Goal: Transaction & Acquisition: Subscribe to service/newsletter

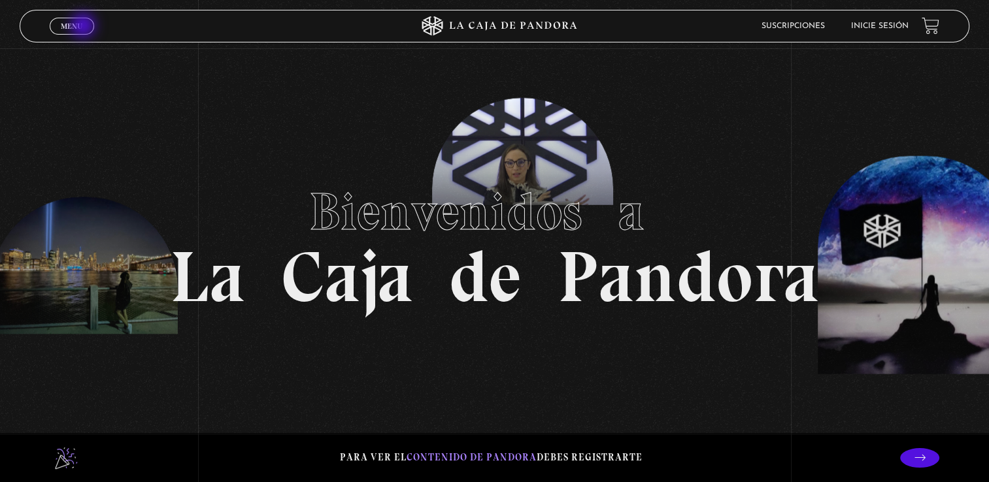
click at [84, 27] on link "Menu Cerrar" at bounding box center [72, 26] width 44 height 17
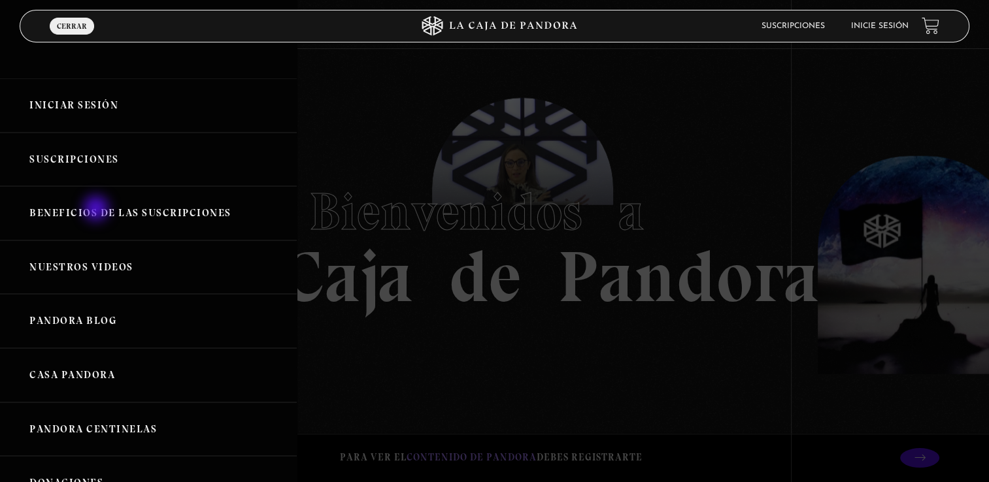
click at [97, 210] on link "Beneficios de las suscripciones" at bounding box center [148, 213] width 297 height 54
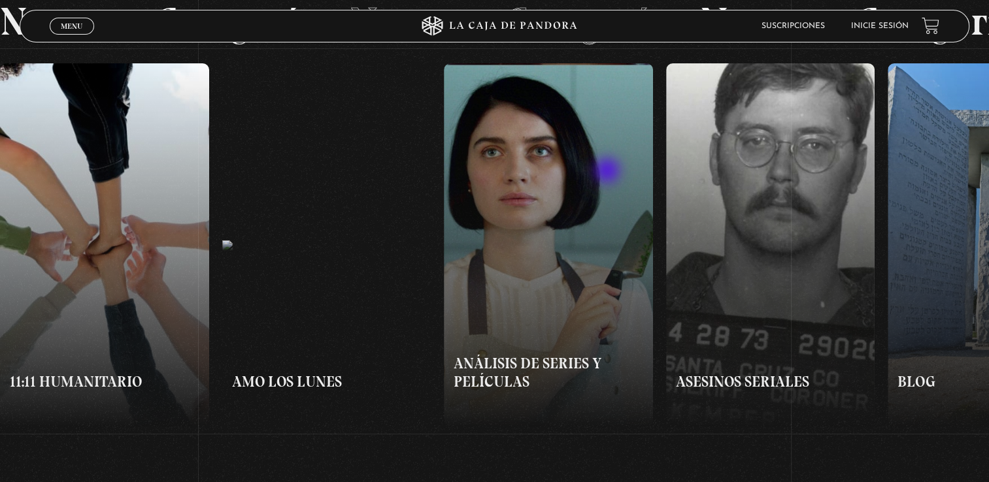
scroll to position [915, 0]
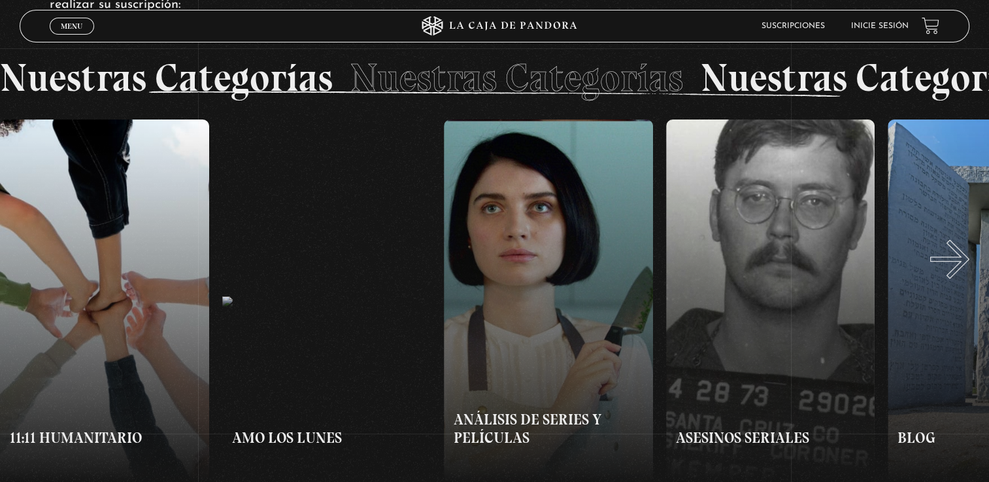
click at [966, 273] on button "»" at bounding box center [742, 302] width 495 height 364
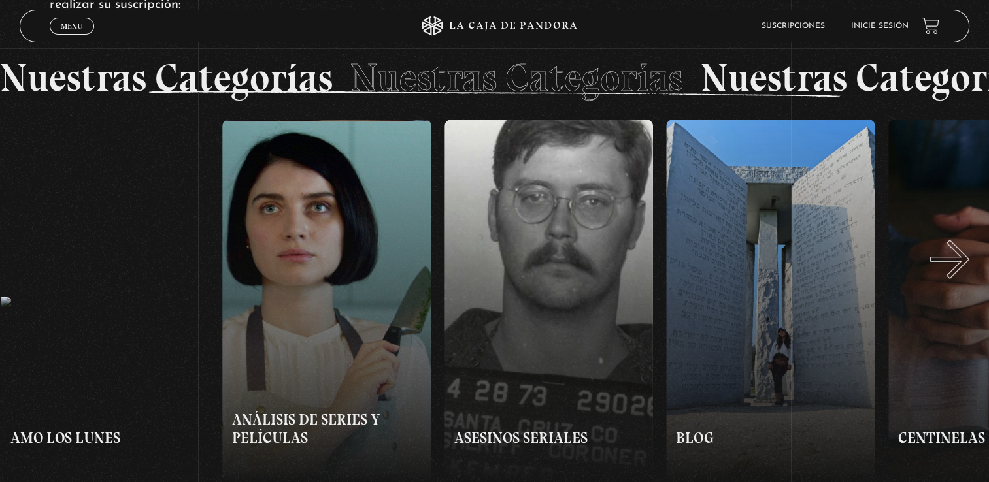
scroll to position [981, 0]
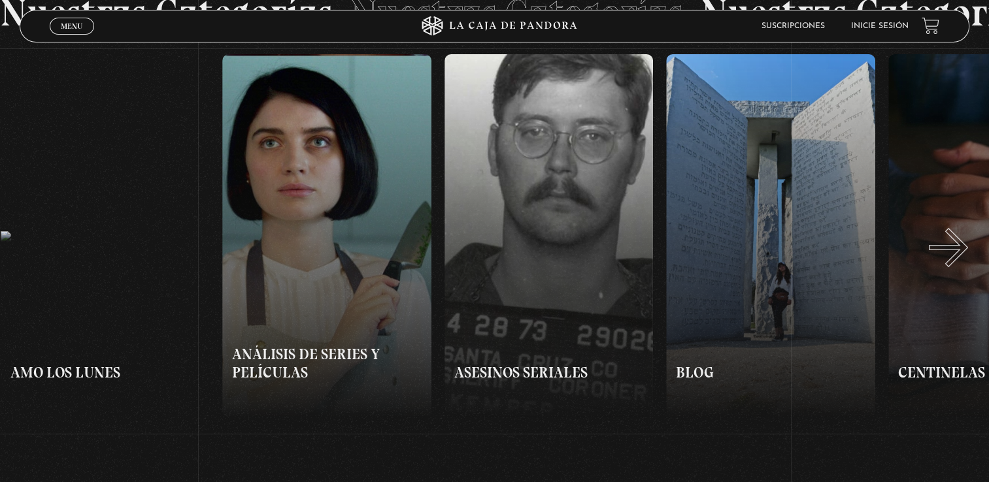
click at [965, 261] on button "»" at bounding box center [742, 236] width 495 height 364
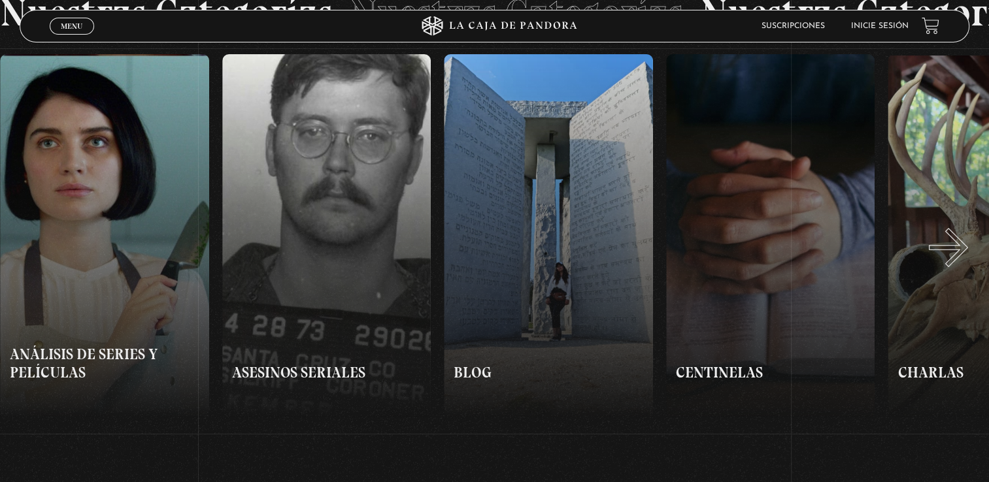
click at [965, 261] on button "»" at bounding box center [742, 236] width 495 height 364
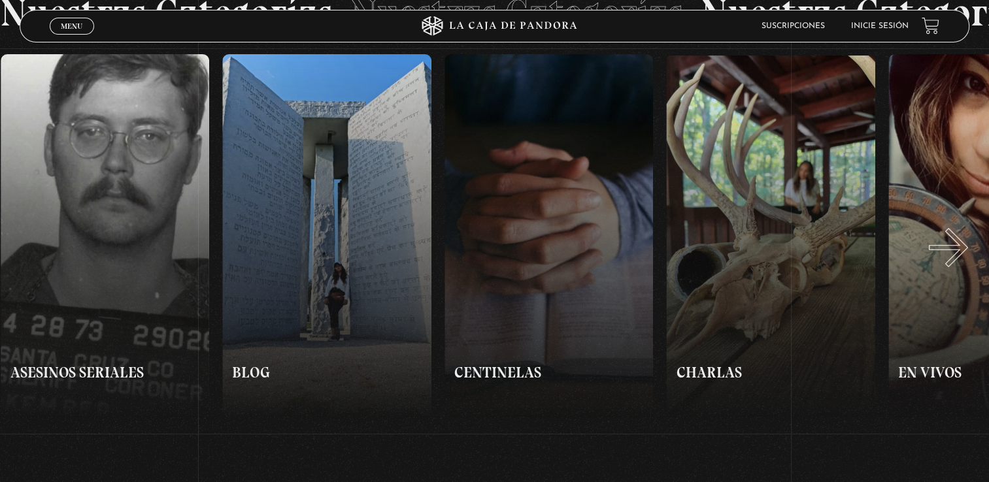
click at [965, 261] on button "»" at bounding box center [742, 236] width 495 height 364
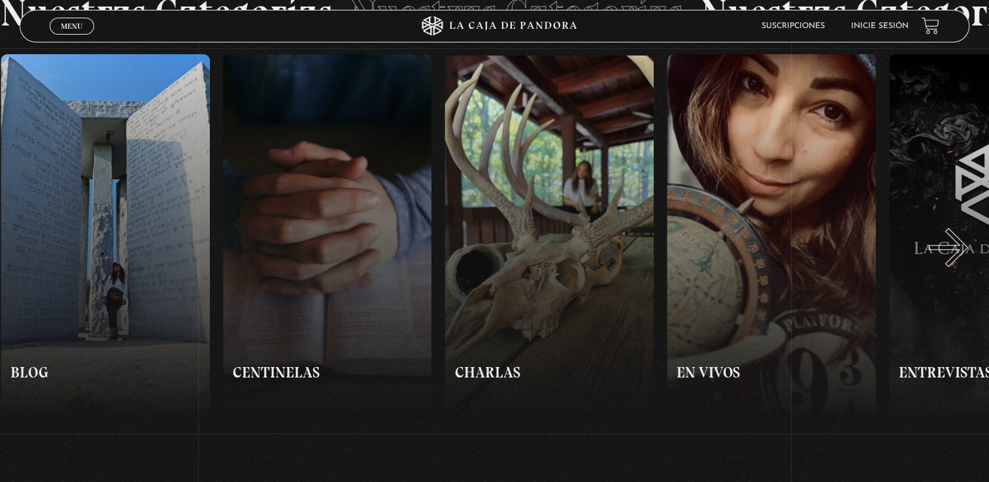
click at [965, 261] on button "»" at bounding box center [742, 236] width 495 height 364
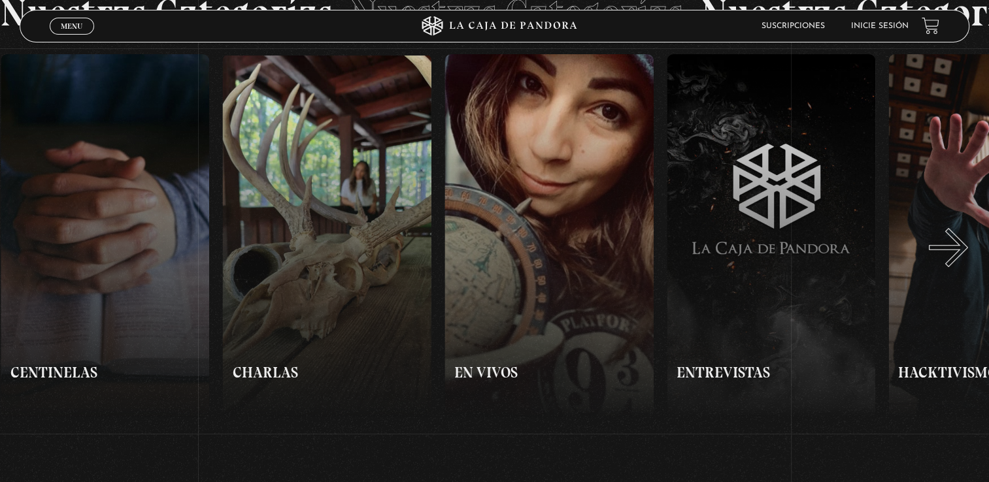
click at [965, 261] on button "»" at bounding box center [742, 236] width 495 height 364
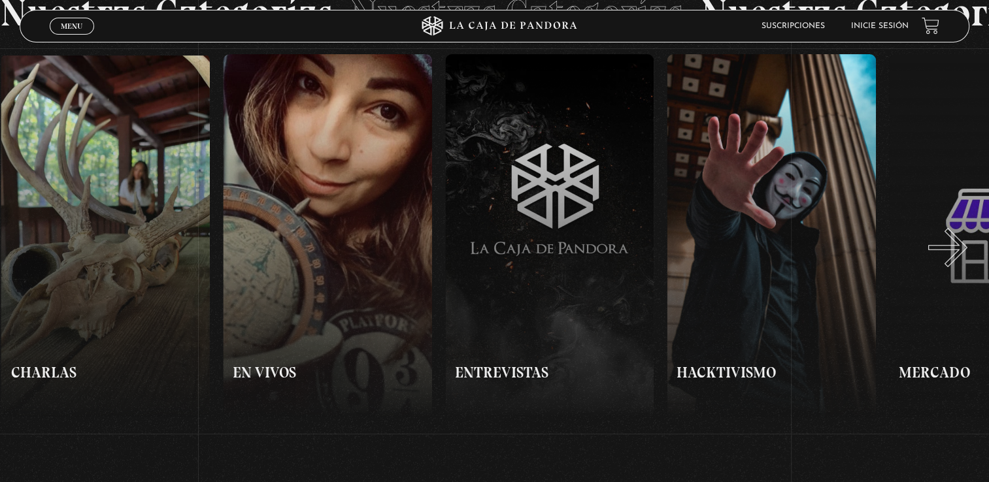
click at [964, 261] on button "»" at bounding box center [742, 236] width 495 height 364
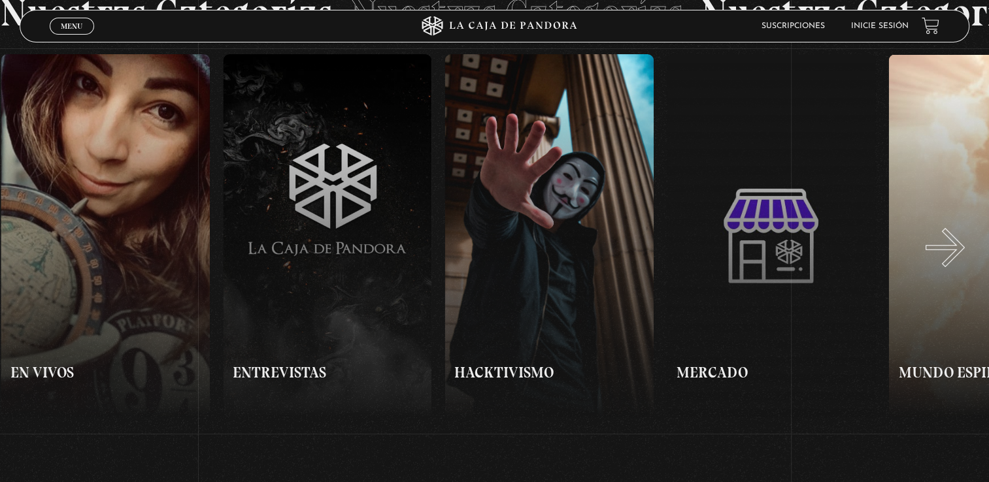
click at [962, 261] on button "»" at bounding box center [742, 236] width 495 height 364
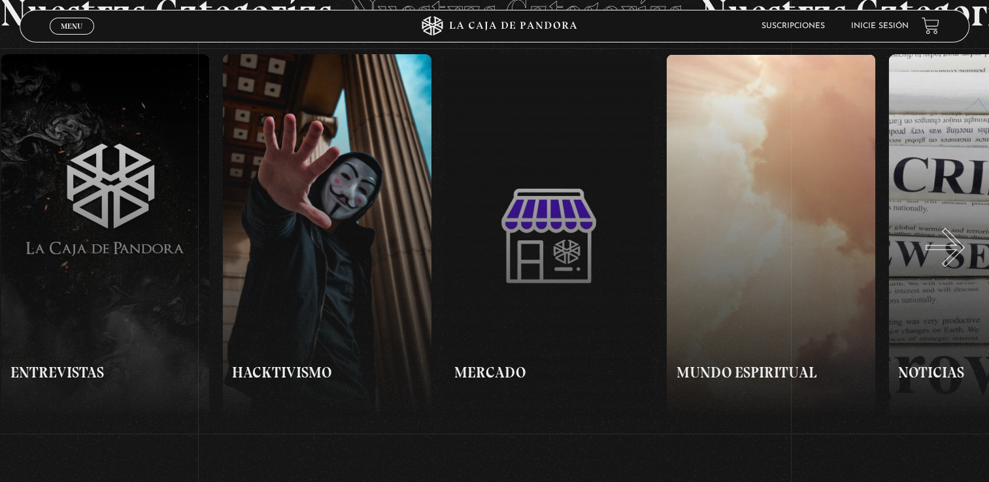
click at [962, 261] on button "»" at bounding box center [742, 236] width 495 height 364
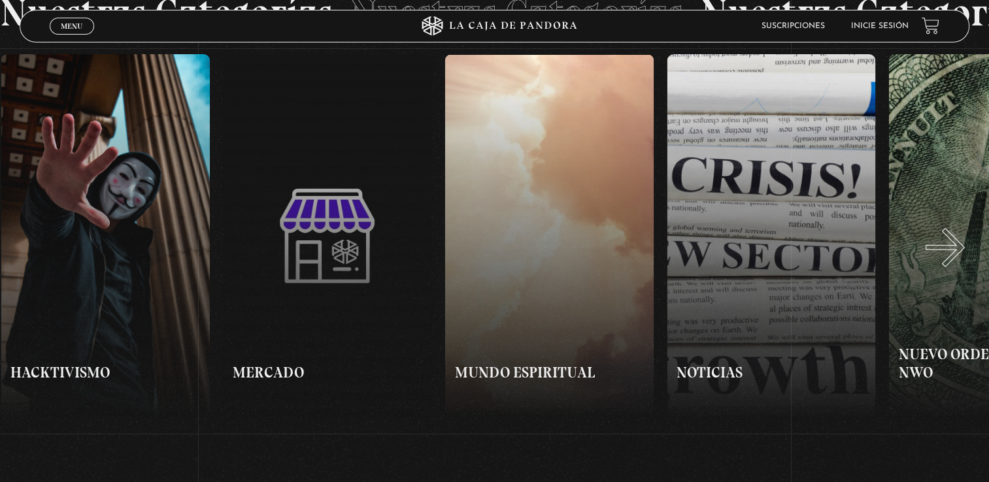
click at [962, 261] on button "»" at bounding box center [742, 236] width 495 height 364
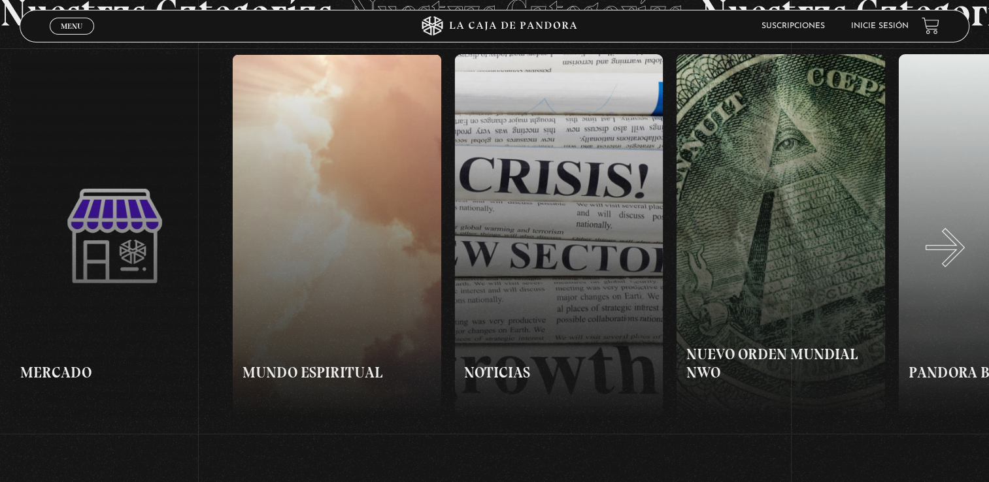
scroll to position [0, 2219]
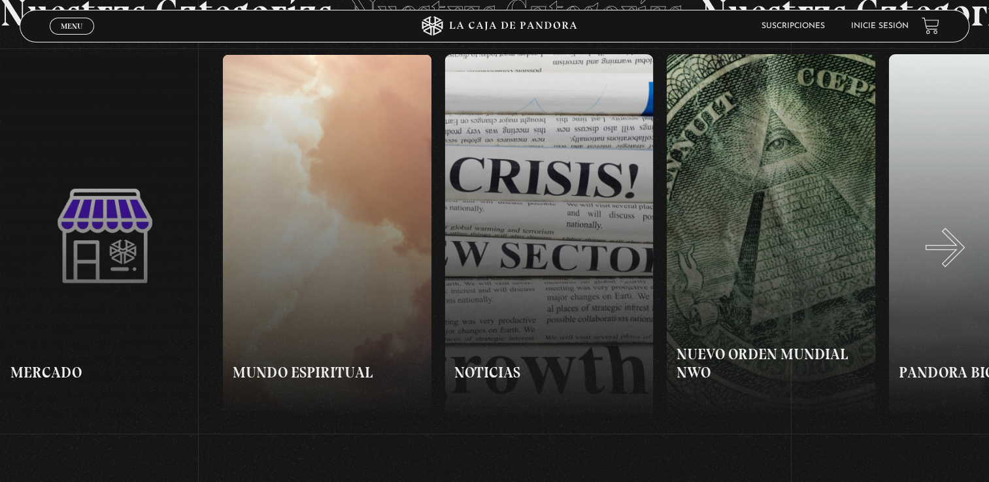
click at [962, 261] on button "»" at bounding box center [742, 236] width 495 height 364
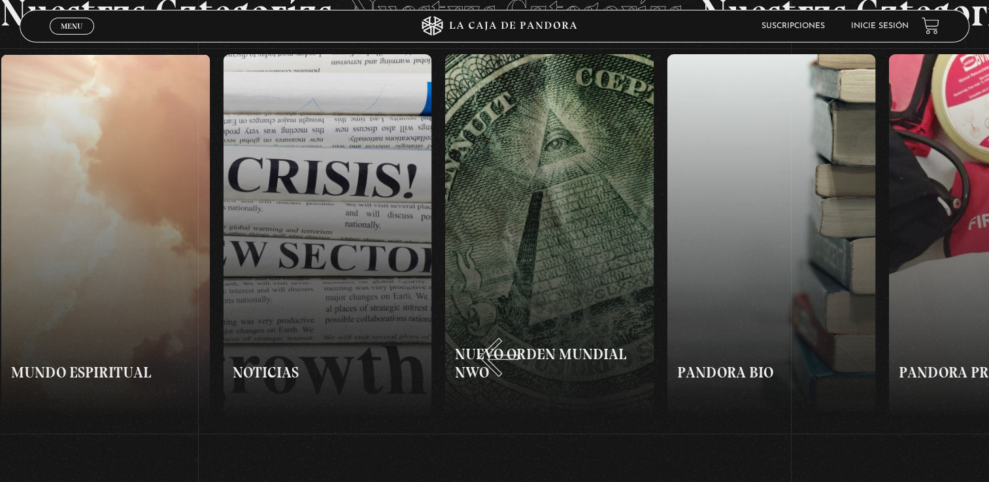
scroll to position [0, 2442]
click at [516, 208] on button "»" at bounding box center [742, 236] width 495 height 364
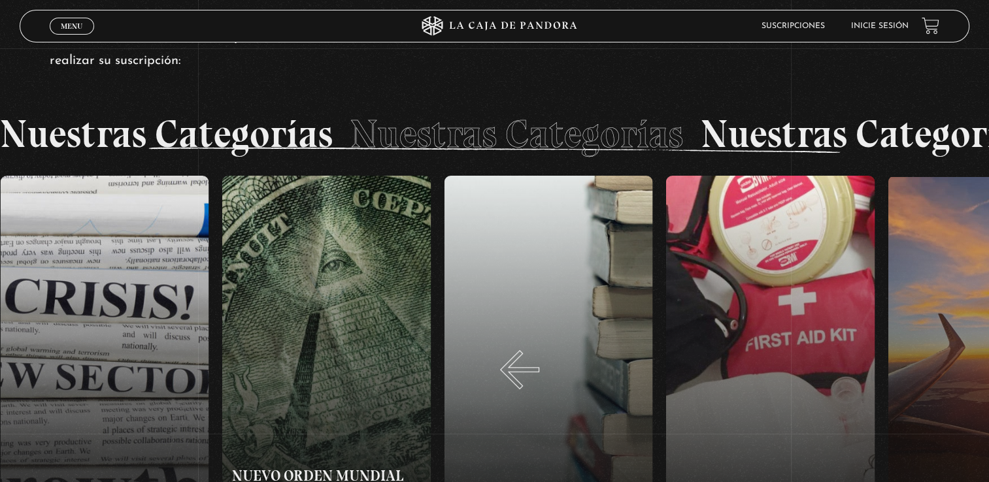
scroll to position [1055, 0]
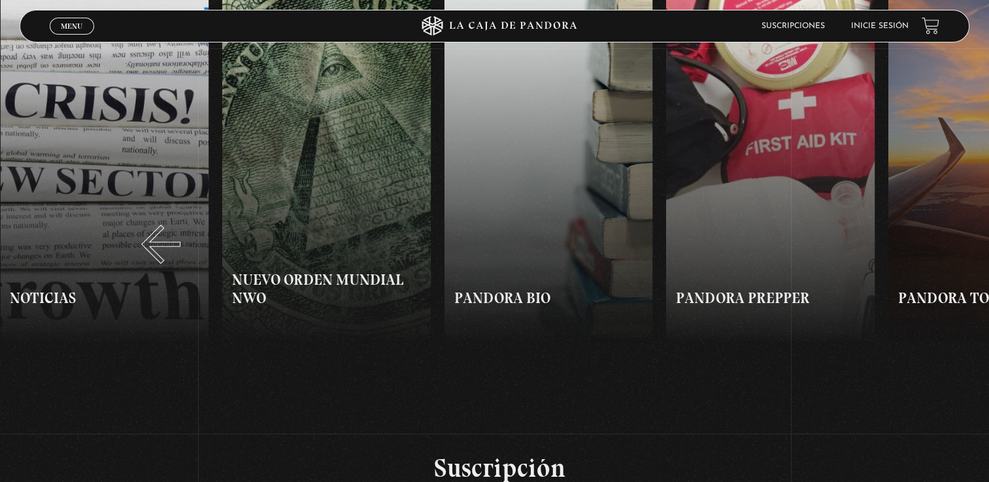
click at [139, 224] on button "«" at bounding box center [247, 162] width 495 height 364
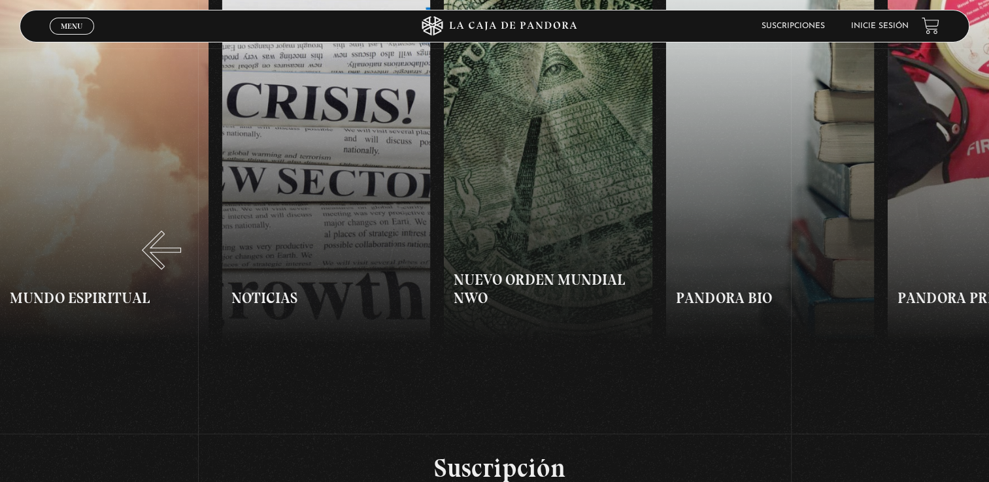
click at [139, 224] on button "«" at bounding box center [247, 162] width 495 height 364
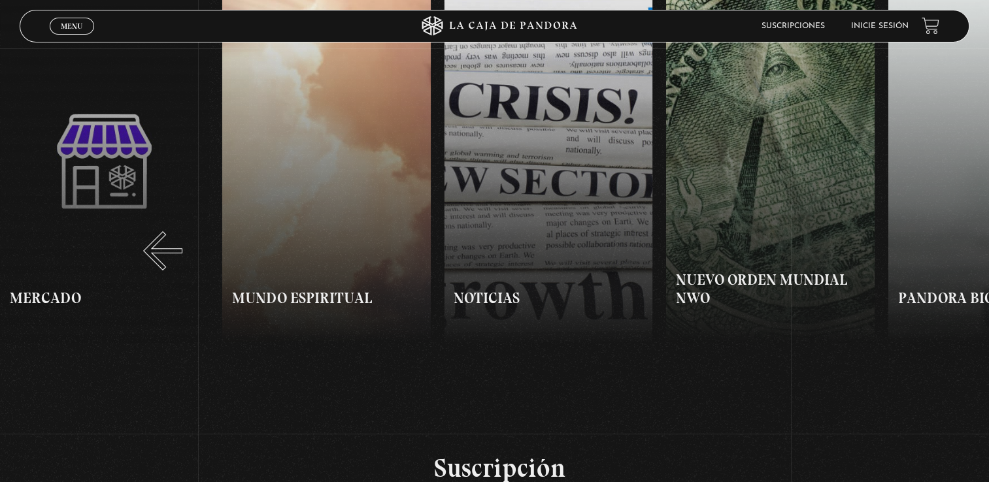
click at [141, 226] on button "«" at bounding box center [247, 162] width 495 height 364
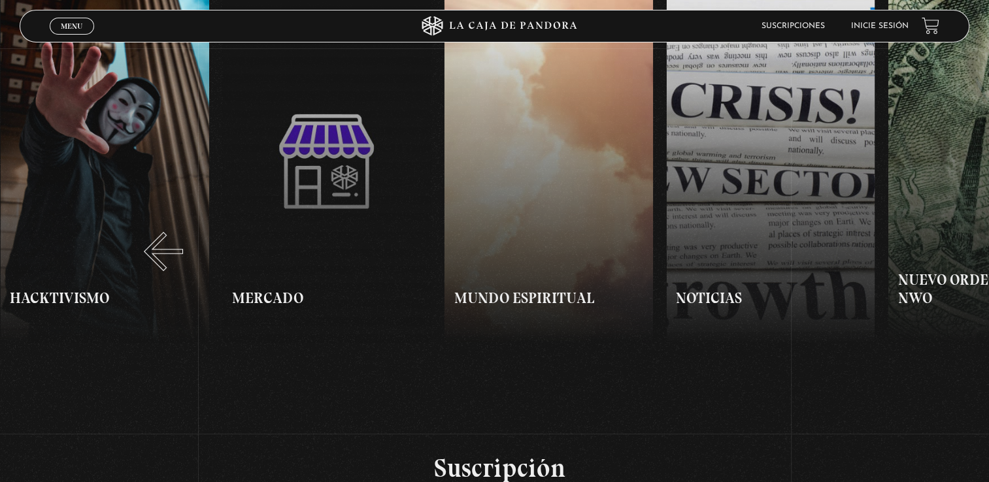
click at [141, 226] on button "«" at bounding box center [247, 162] width 495 height 364
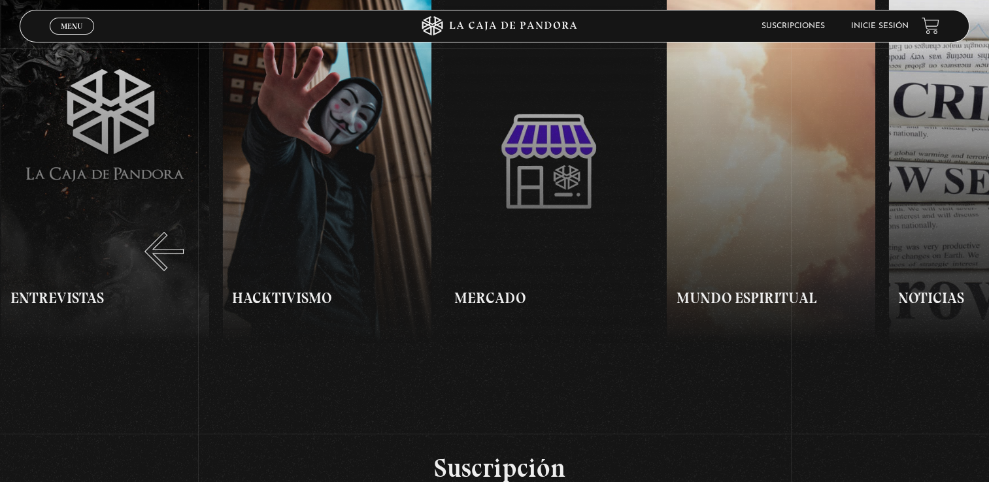
click at [141, 226] on button "«" at bounding box center [247, 162] width 495 height 364
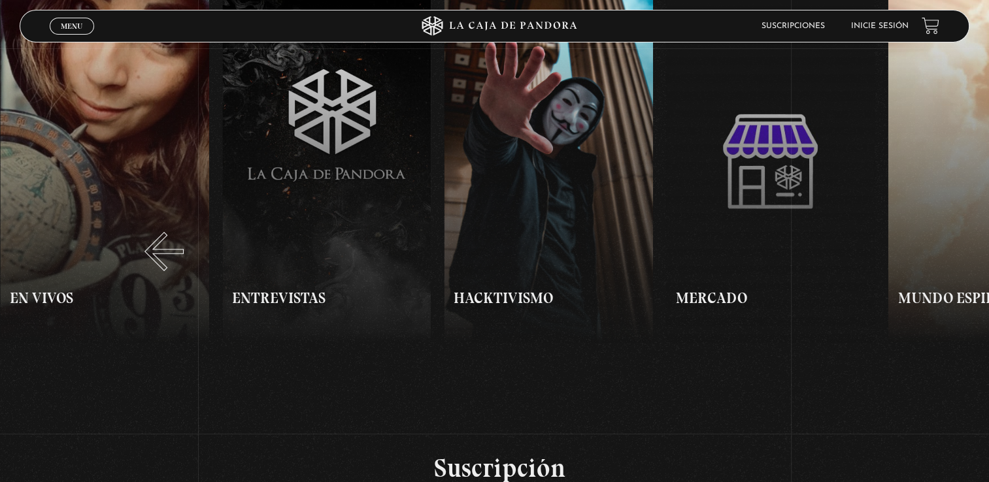
click at [141, 226] on button "«" at bounding box center [247, 162] width 495 height 364
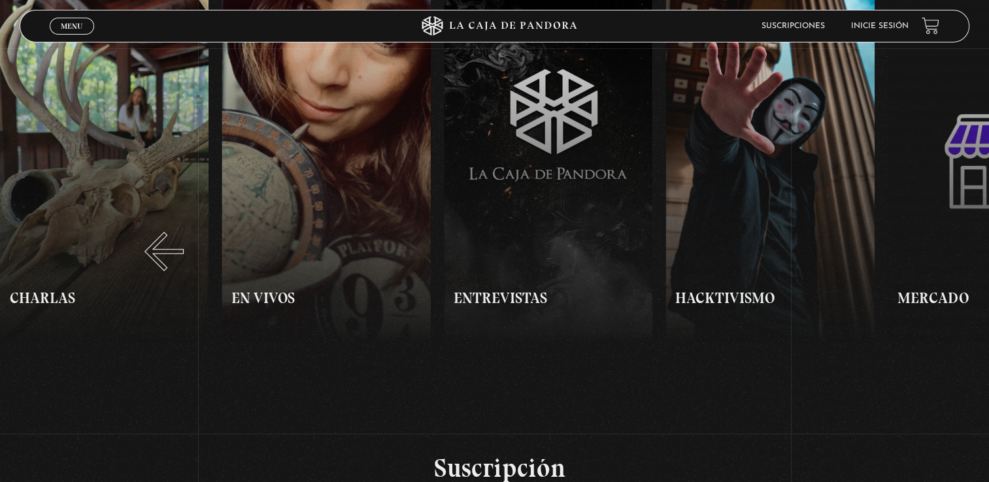
click at [141, 226] on button "«" at bounding box center [247, 162] width 495 height 364
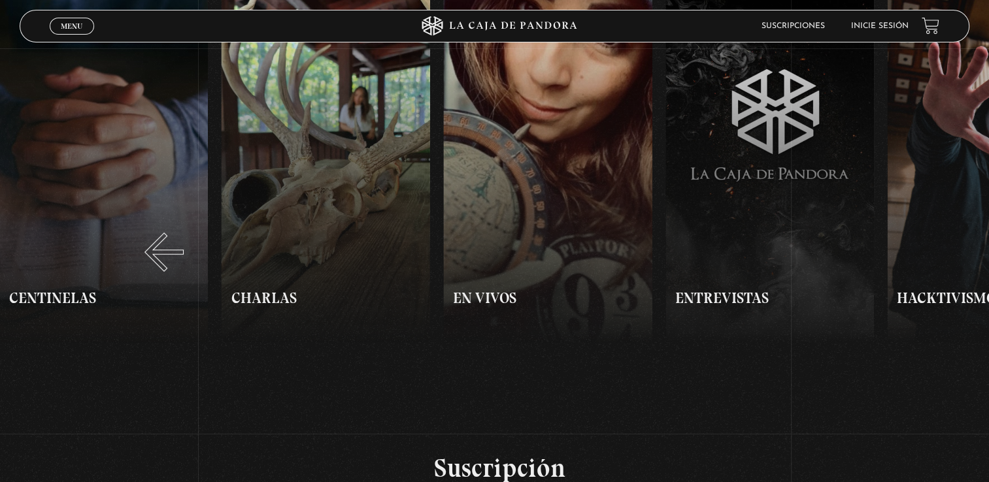
click at [142, 226] on button "«" at bounding box center [247, 162] width 495 height 364
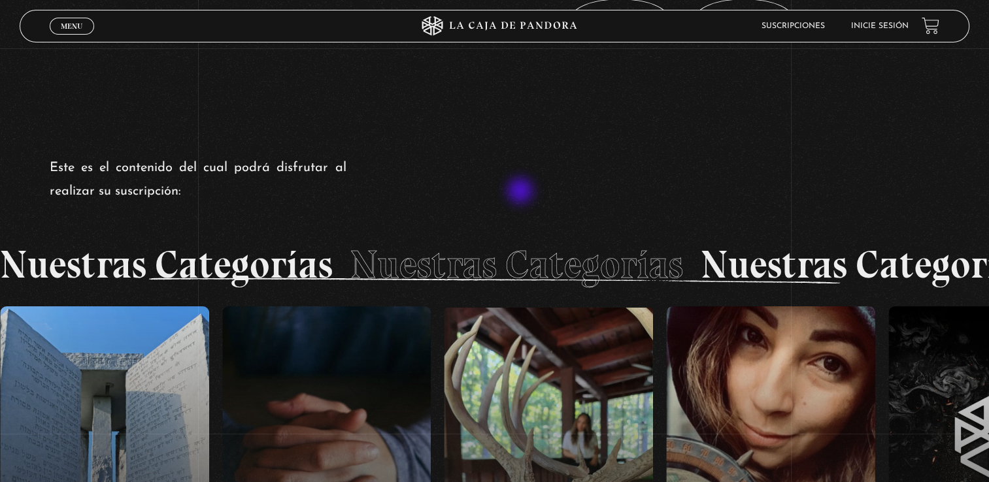
scroll to position [467, 0]
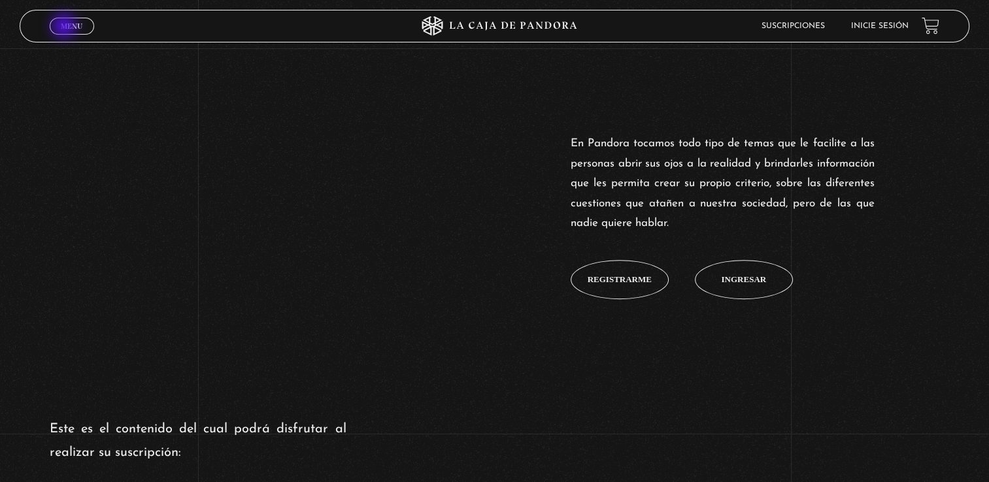
click at [67, 27] on span "Menu" at bounding box center [72, 26] width 22 height 8
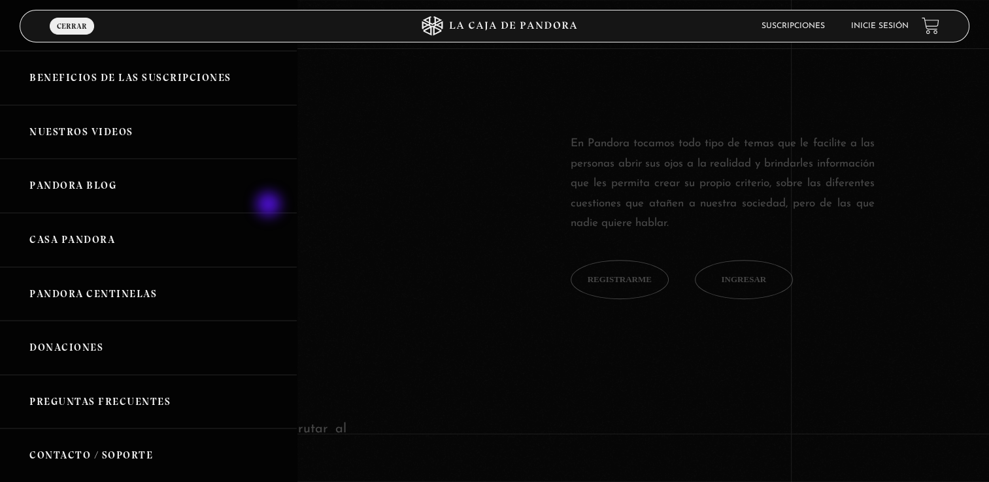
scroll to position [0, 0]
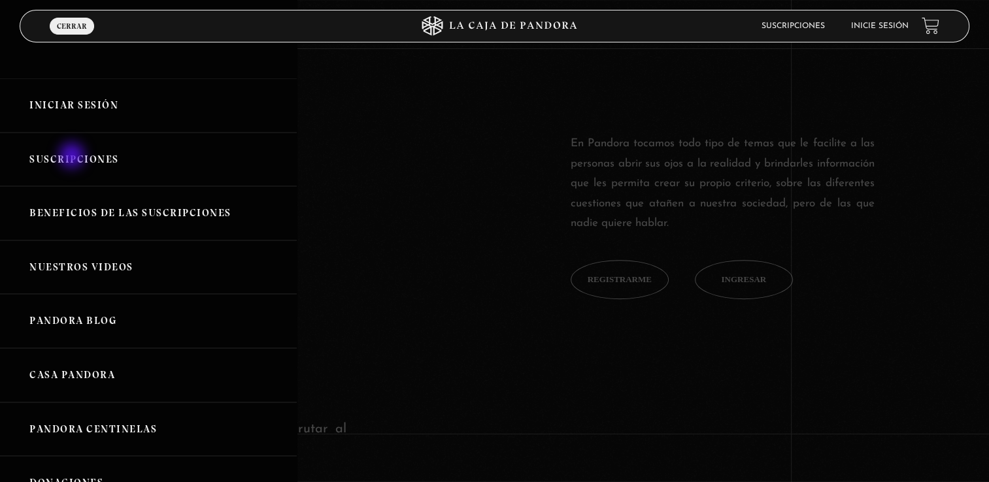
click at [73, 157] on link "Suscripciones" at bounding box center [148, 160] width 297 height 54
